Goal: Navigation & Orientation: Find specific page/section

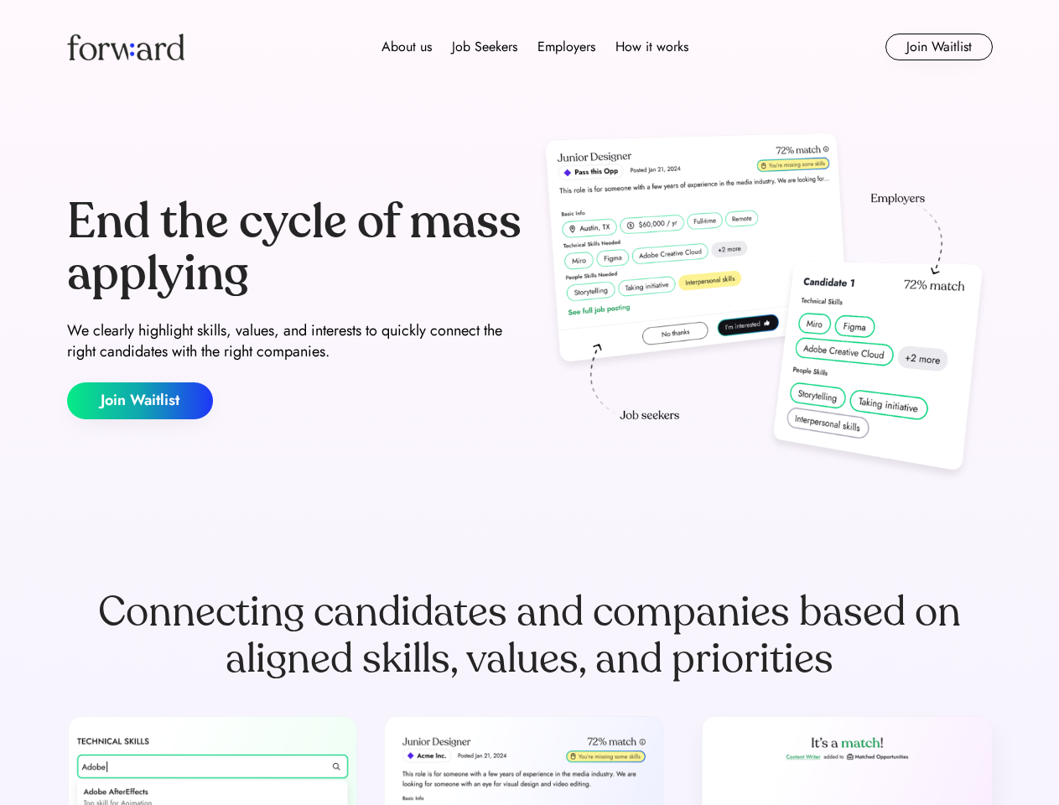
click at [529, 403] on div "End the cycle of mass applying We clearly highlight skills, values, and interes…" at bounding box center [530, 307] width 926 height 361
click at [530, 47] on div "About us Job Seekers Employers How it works" at bounding box center [535, 47] width 661 height 20
click at [126, 47] on img at bounding box center [125, 47] width 117 height 27
click at [535, 47] on div "About us Job Seekers Employers How it works" at bounding box center [535, 47] width 661 height 20
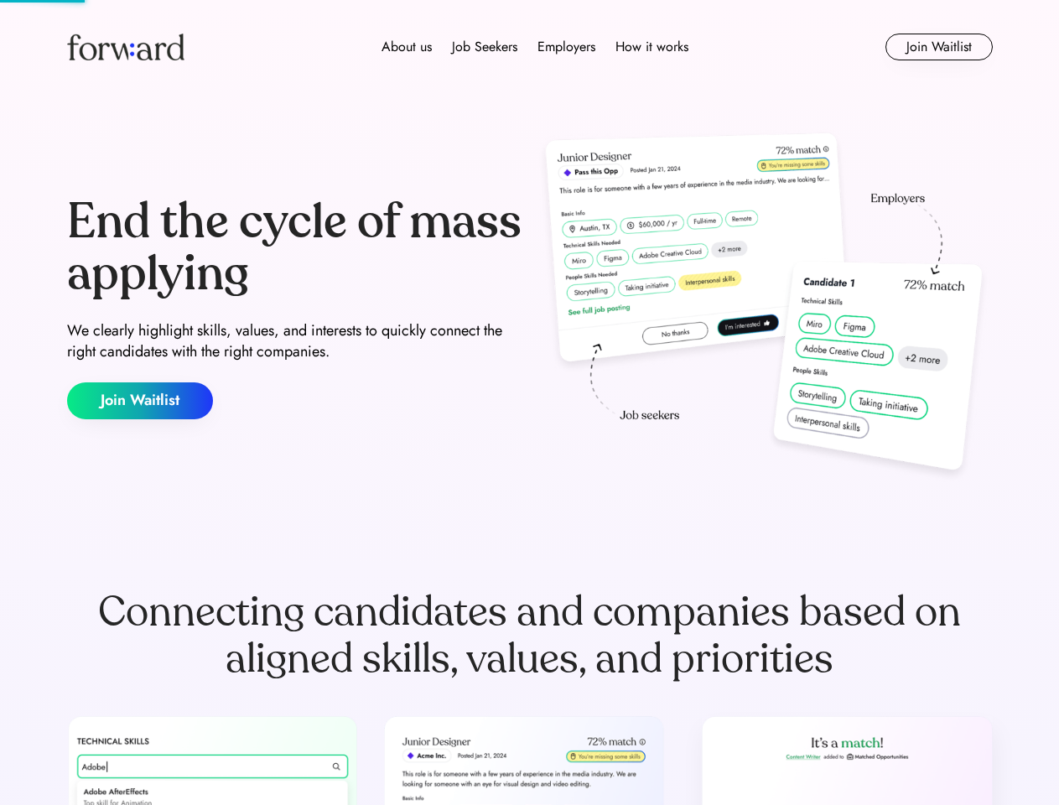
click at [407, 47] on div "About us" at bounding box center [407, 47] width 50 height 20
click at [485, 47] on div "Job Seekers" at bounding box center [484, 47] width 65 height 20
click at [566, 47] on div "Employers" at bounding box center [567, 47] width 58 height 20
click at [651, 47] on div "How it works" at bounding box center [652, 47] width 73 height 20
click at [938, 47] on button "Join Waitlist" at bounding box center [939, 47] width 107 height 27
